Goal: Task Accomplishment & Management: Manage account settings

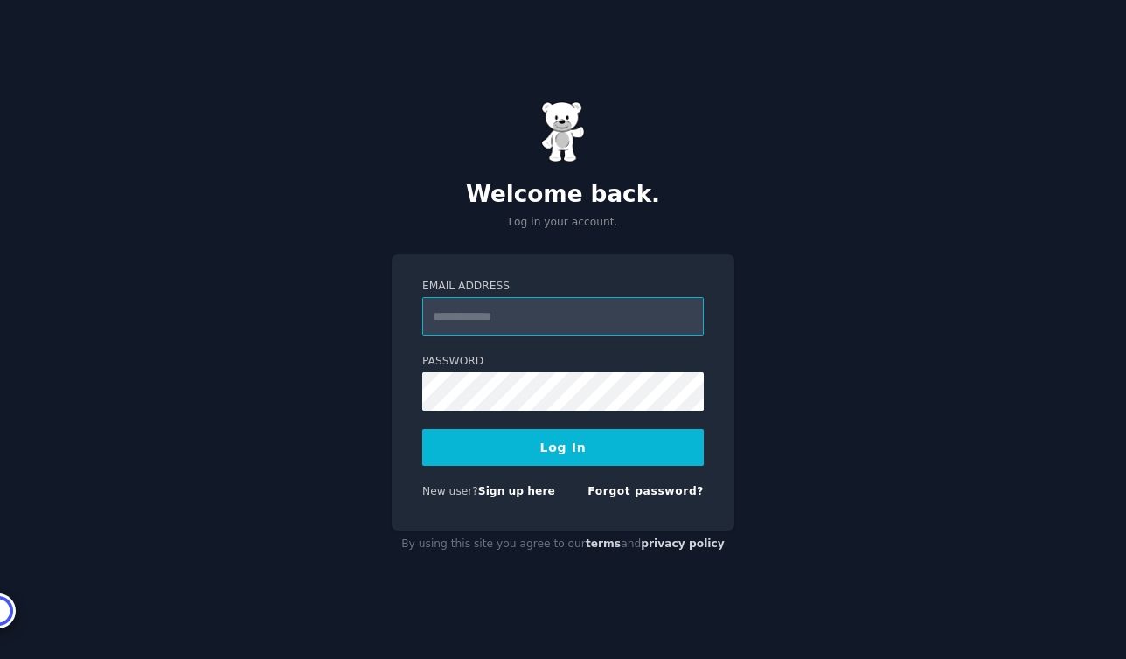
click at [594, 305] on input "Email Address" at bounding box center [563, 316] width 282 height 38
click at [775, 325] on div "Welcome back. Log in your account. Email Address Password Log In New user? Sign…" at bounding box center [563, 329] width 1126 height 659
click at [422, 336] on div at bounding box center [422, 336] width 0 height 0
